Goal: Find specific page/section: Find specific page/section

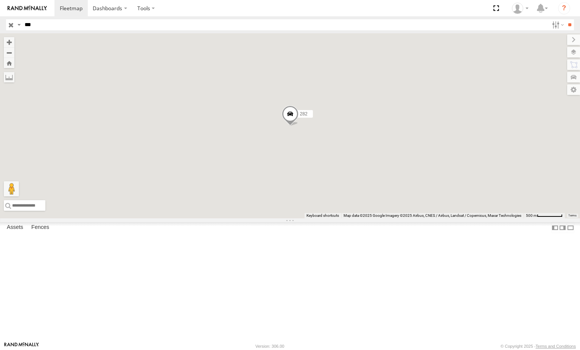
select select "**********"
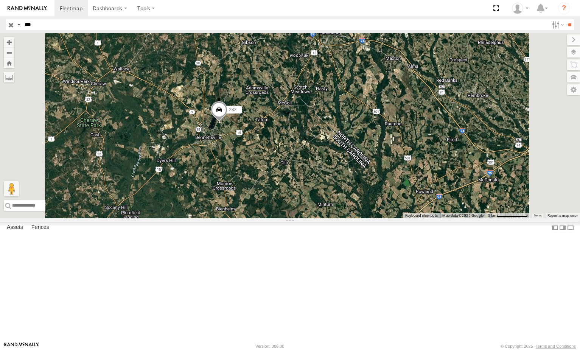
drag, startPoint x: 51, startPoint y: 25, endPoint x: 0, endPoint y: 31, distance: 51.1
click at [0, 31] on header "Search Query Asset ID Asset Label Registration Manufacturer Model VIN Job ID" at bounding box center [290, 24] width 580 height 17
click at [76, 24] on input "text" at bounding box center [285, 24] width 527 height 11
type input "*****"
click at [566, 19] on input "**" at bounding box center [570, 24] width 9 height 11
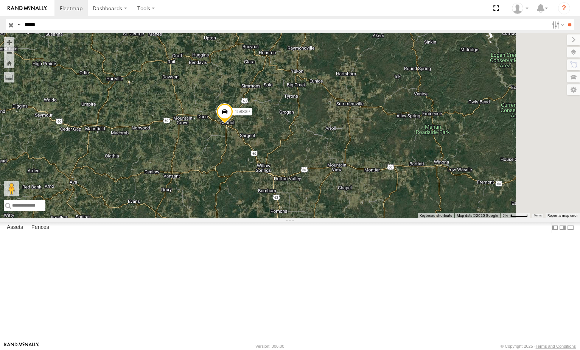
drag, startPoint x: 443, startPoint y: 183, endPoint x: 265, endPoint y: 123, distance: 188.6
click at [364, 181] on div "15883P" at bounding box center [290, 125] width 580 height 185
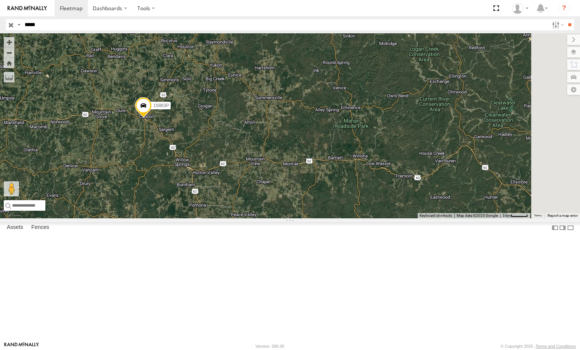
drag, startPoint x: 50, startPoint y: 24, endPoint x: 0, endPoint y: 24, distance: 50.4
click at [0, 24] on header "Search Query Asset ID Asset Label Registration Manufacturer Model VIN Job ID" at bounding box center [290, 24] width 580 height 17
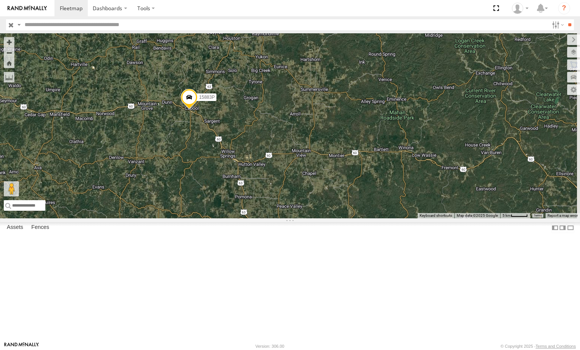
drag, startPoint x: 266, startPoint y: 142, endPoint x: 318, endPoint y: 135, distance: 51.9
click at [312, 134] on div "15883P" at bounding box center [290, 125] width 580 height 185
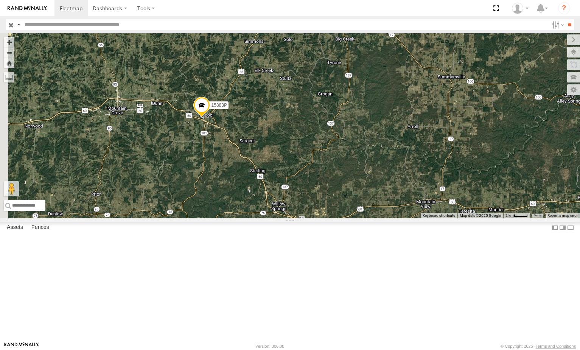
drag, startPoint x: 269, startPoint y: 179, endPoint x: 296, endPoint y: 179, distance: 27.3
click at [296, 180] on div "15883P" at bounding box center [290, 125] width 580 height 185
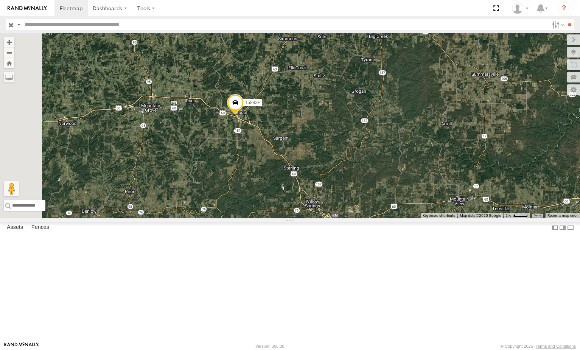
click at [0, 0] on span at bounding box center [0, 0] width 0 height 0
click at [12, 26] on input "button" at bounding box center [11, 24] width 10 height 11
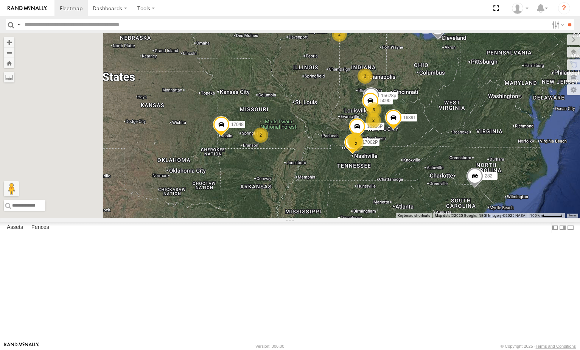
drag, startPoint x: 283, startPoint y: 203, endPoint x: 351, endPoint y: 182, distance: 71.5
click at [350, 182] on div "3 2 2 15628p 2 4 3 3 5090 16391 282 17048 2 15906P 17002P 16352" at bounding box center [290, 125] width 580 height 185
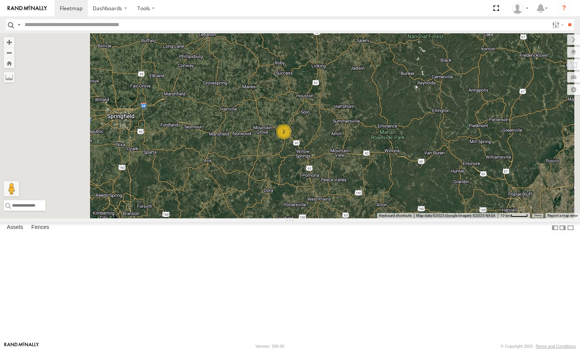
drag, startPoint x: 354, startPoint y: 181, endPoint x: 398, endPoint y: 176, distance: 44.7
click at [397, 176] on div "2" at bounding box center [290, 125] width 580 height 185
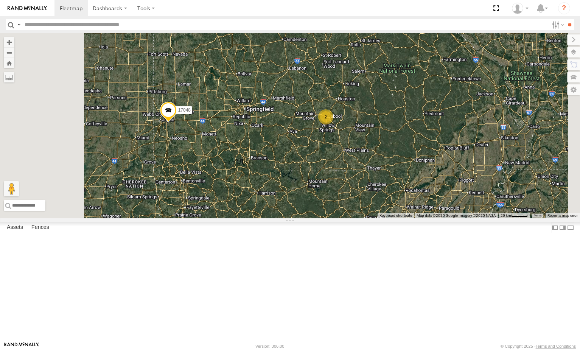
drag, startPoint x: 469, startPoint y: 155, endPoint x: 384, endPoint y: 173, distance: 86.6
click at [384, 173] on div "2 17048" at bounding box center [290, 125] width 580 height 185
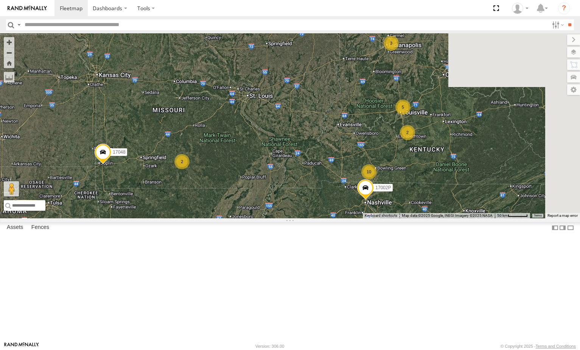
drag, startPoint x: 474, startPoint y: 151, endPoint x: 416, endPoint y: 182, distance: 65.5
click at [413, 186] on div "17048 3 2 2 5 10 17002P" at bounding box center [290, 125] width 580 height 185
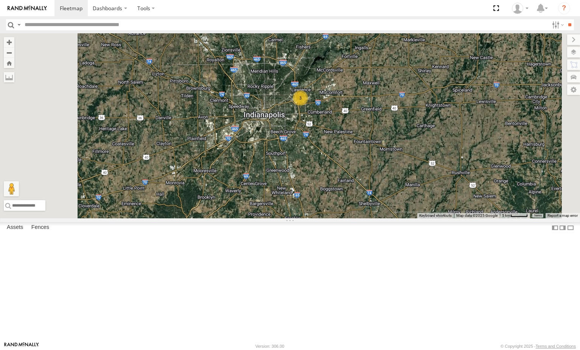
click at [308, 106] on div "3" at bounding box center [300, 97] width 15 height 15
